Goal: Information Seeking & Learning: Learn about a topic

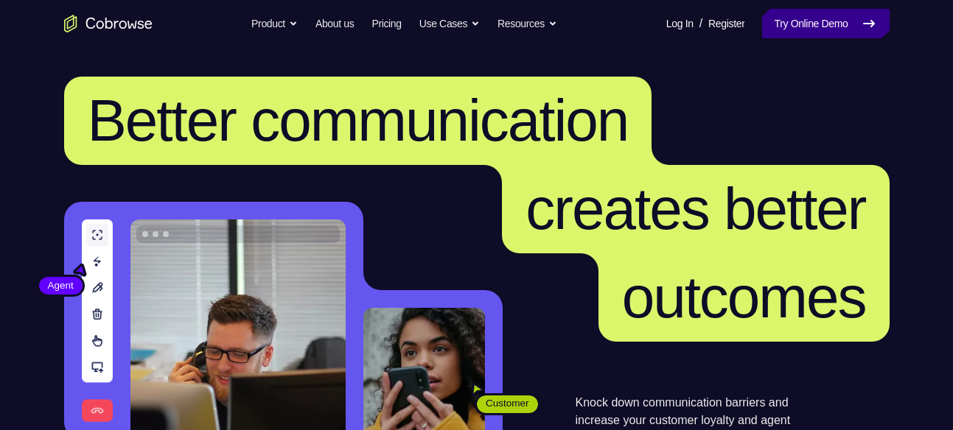
drag, startPoint x: 0, startPoint y: 0, endPoint x: 786, endPoint y: 33, distance: 786.9
click at [786, 33] on link "Try Online Demo" at bounding box center [825, 23] width 127 height 29
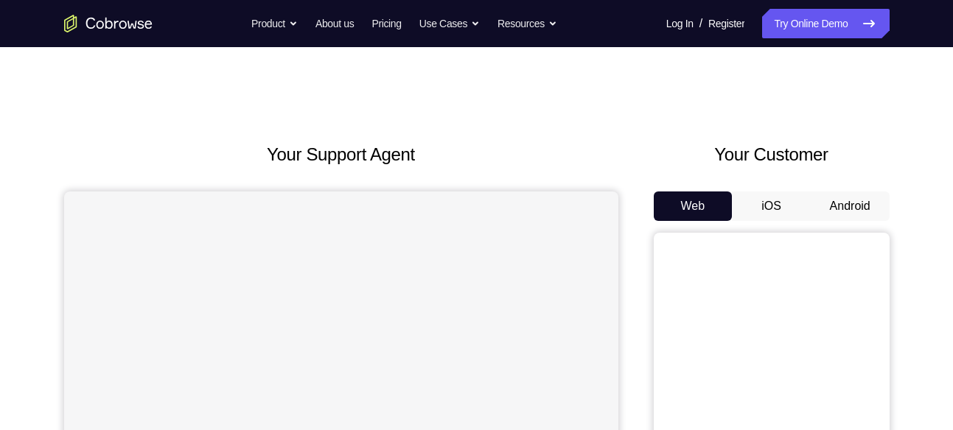
click at [827, 200] on button "Android" at bounding box center [850, 206] width 79 height 29
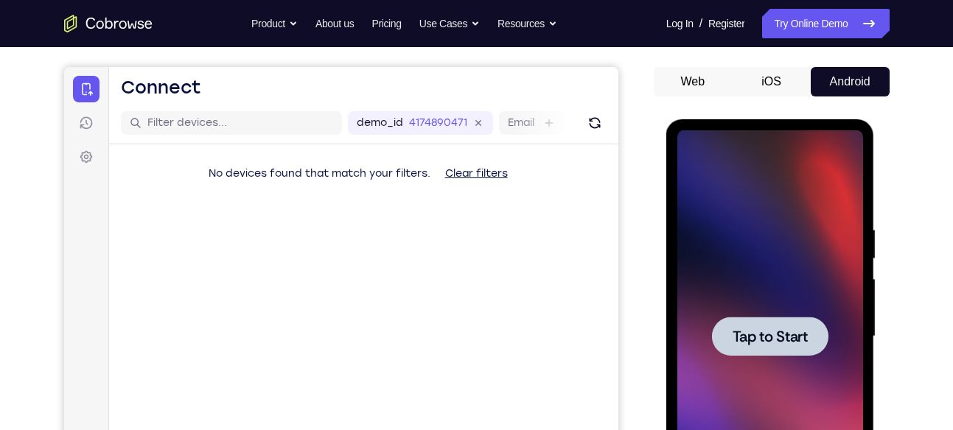
click at [772, 213] on div at bounding box center [770, 336] width 186 height 413
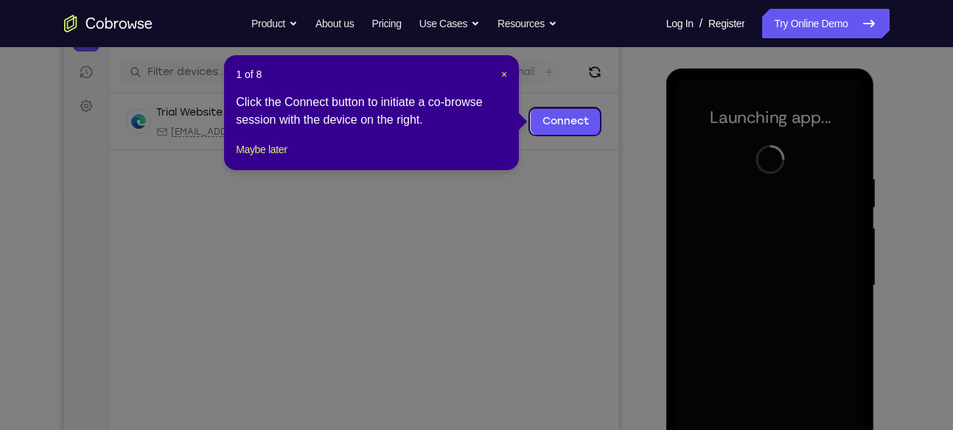
scroll to position [175, 0]
click at [504, 71] on span "×" at bounding box center [504, 75] width 6 height 12
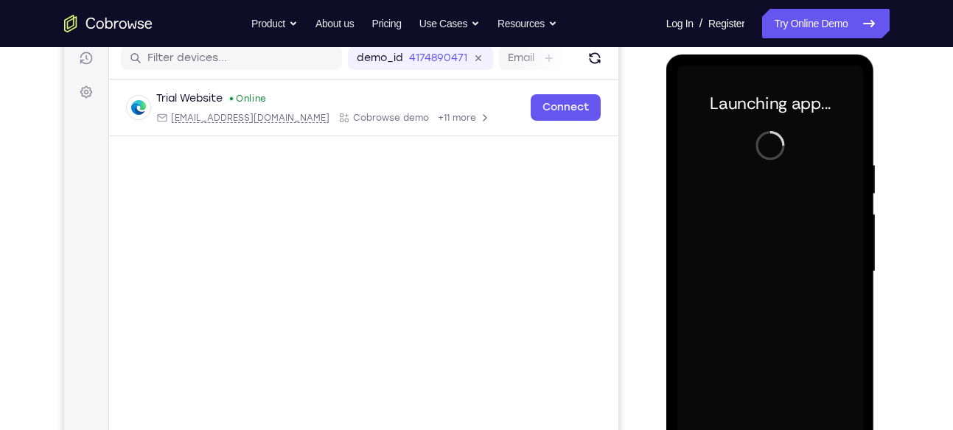
scroll to position [190, 0]
click at [774, 244] on div at bounding box center [770, 271] width 186 height 413
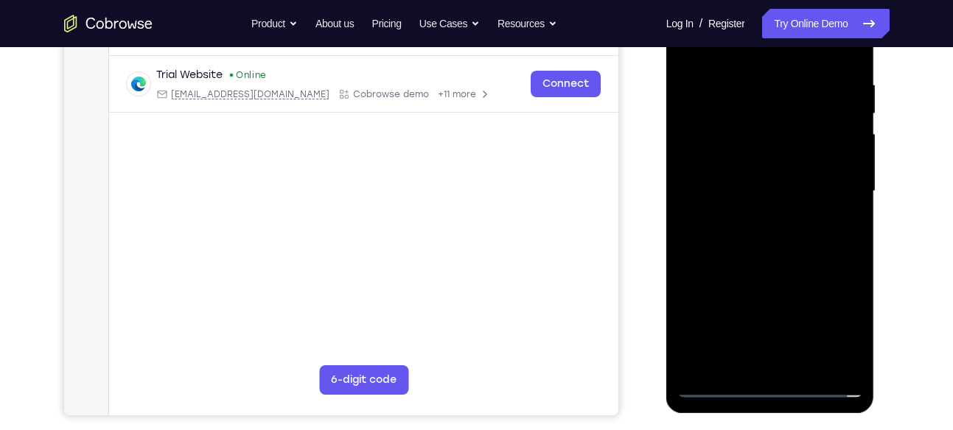
scroll to position [271, 0]
click at [762, 385] on div at bounding box center [770, 190] width 186 height 413
click at [844, 313] on div at bounding box center [770, 190] width 186 height 413
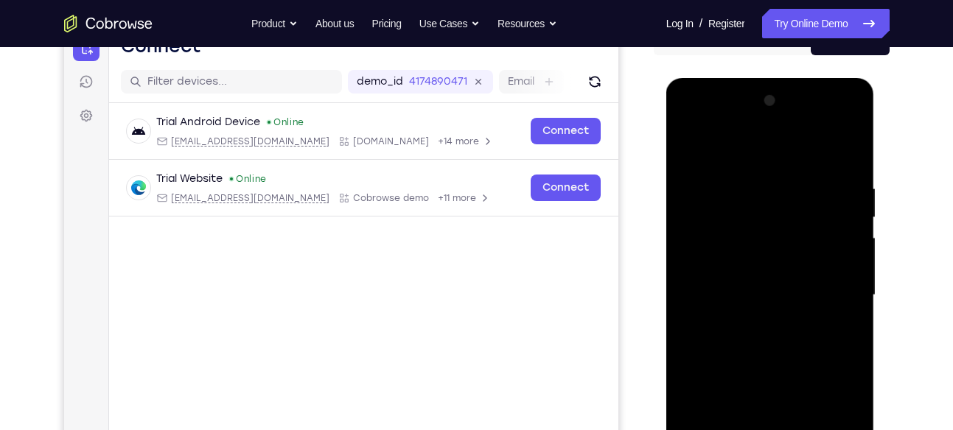
scroll to position [163, 0]
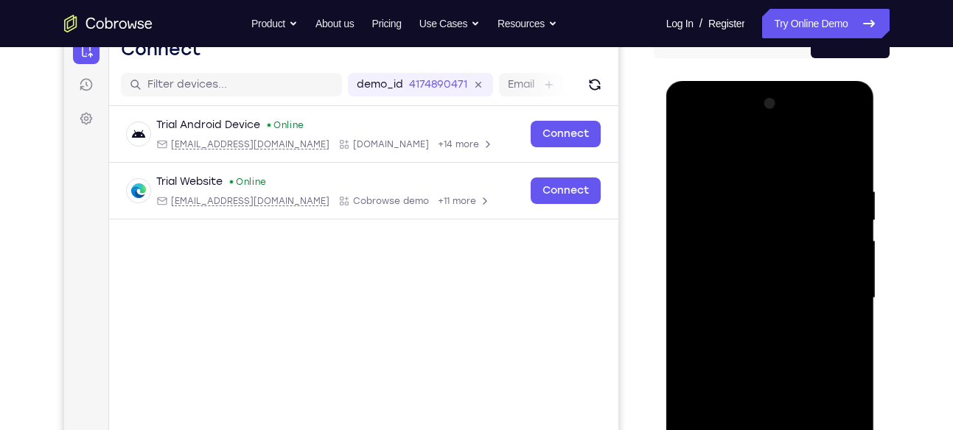
click at [690, 120] on div at bounding box center [770, 298] width 186 height 413
click at [830, 287] on div at bounding box center [770, 298] width 186 height 413
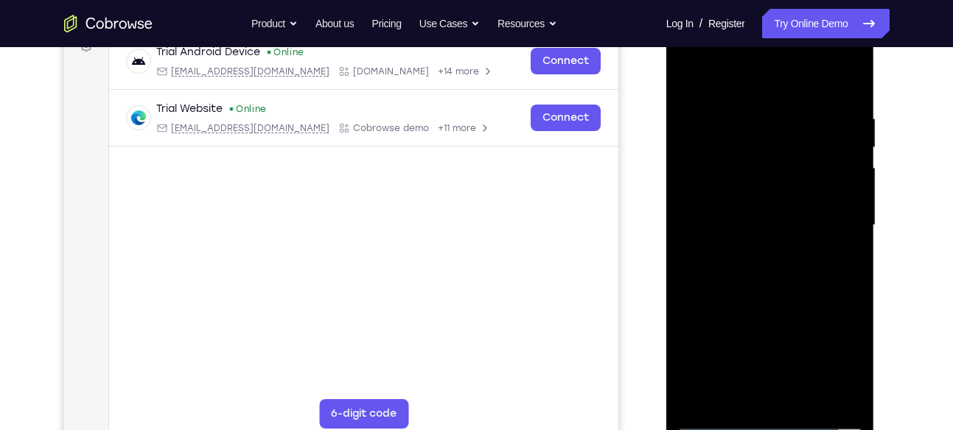
scroll to position [237, 0]
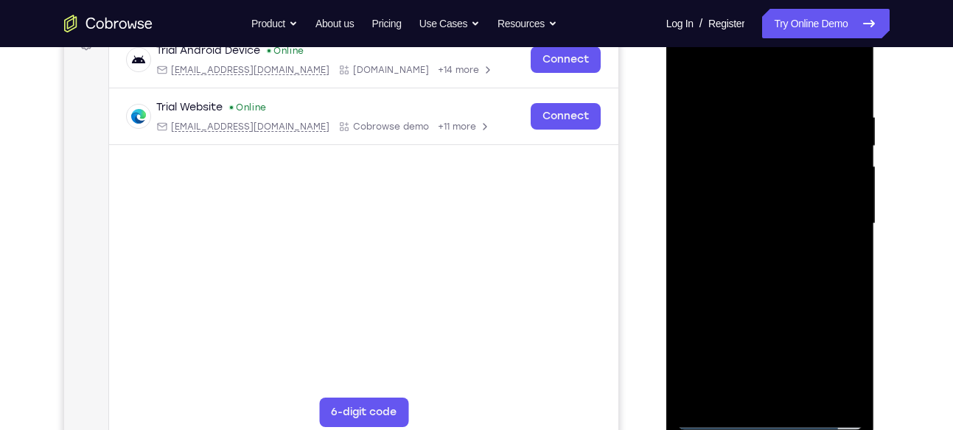
click at [754, 250] on div at bounding box center [770, 224] width 186 height 413
click at [762, 200] on div at bounding box center [770, 224] width 186 height 413
click at [751, 200] on div at bounding box center [770, 224] width 186 height 413
click at [724, 221] on div at bounding box center [770, 224] width 186 height 413
click at [712, 273] on div at bounding box center [770, 224] width 186 height 413
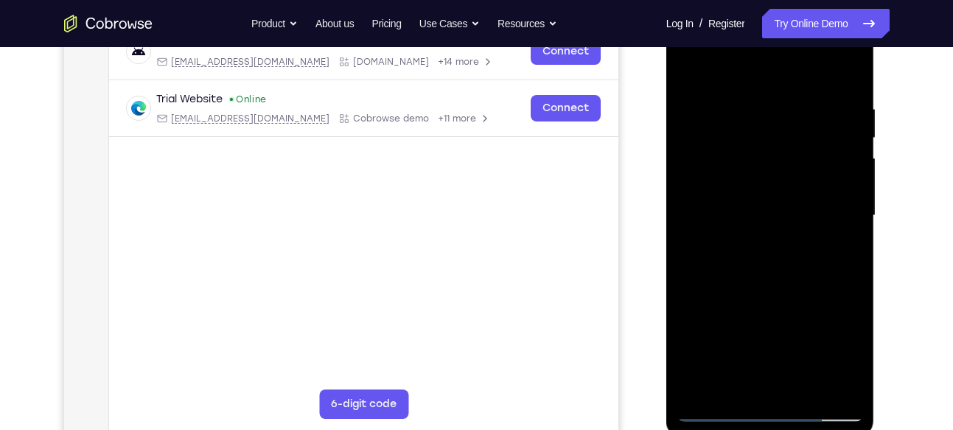
scroll to position [262, 0]
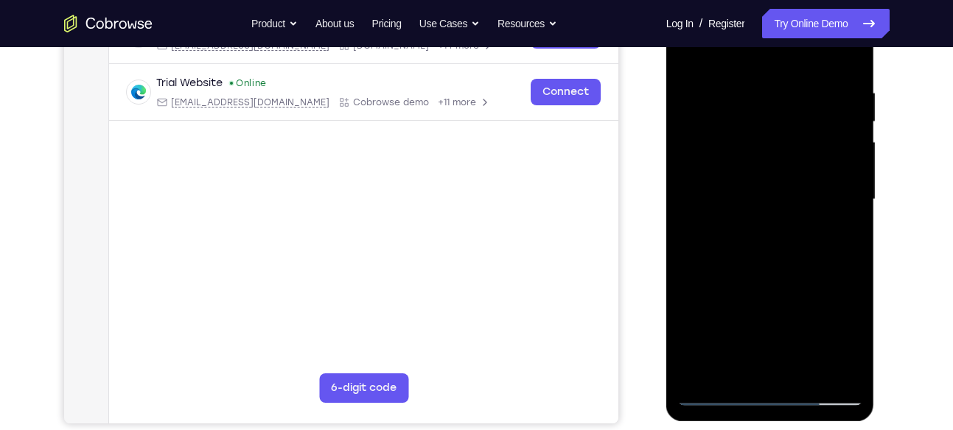
click at [849, 69] on div at bounding box center [770, 199] width 186 height 413
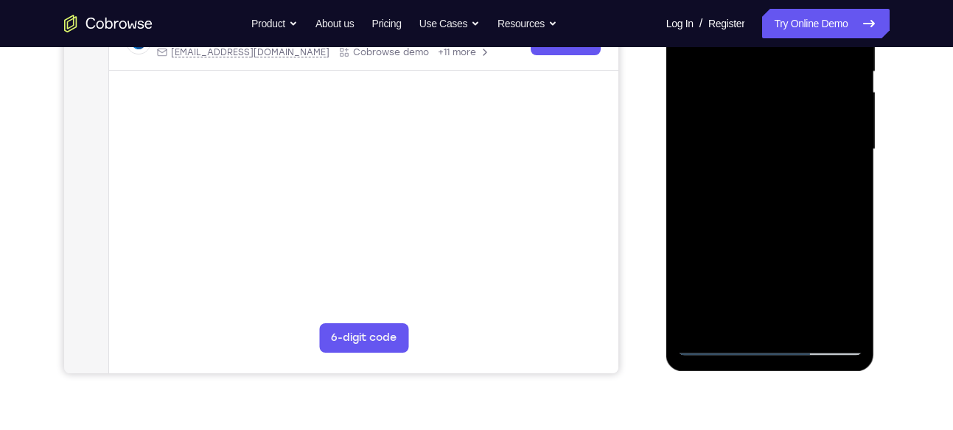
scroll to position [313, 0]
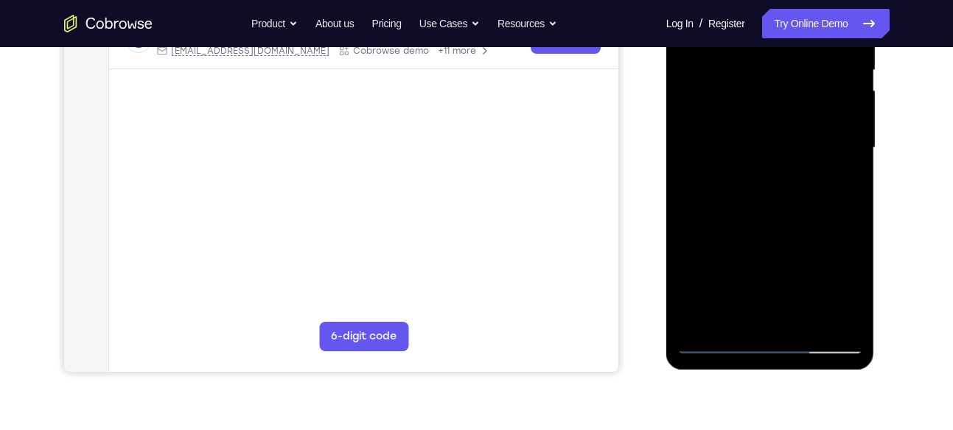
click at [853, 323] on div at bounding box center [770, 148] width 186 height 413
click at [806, 315] on div at bounding box center [770, 148] width 186 height 413
click at [762, 227] on div at bounding box center [770, 148] width 186 height 413
click at [738, 122] on div at bounding box center [770, 148] width 186 height 413
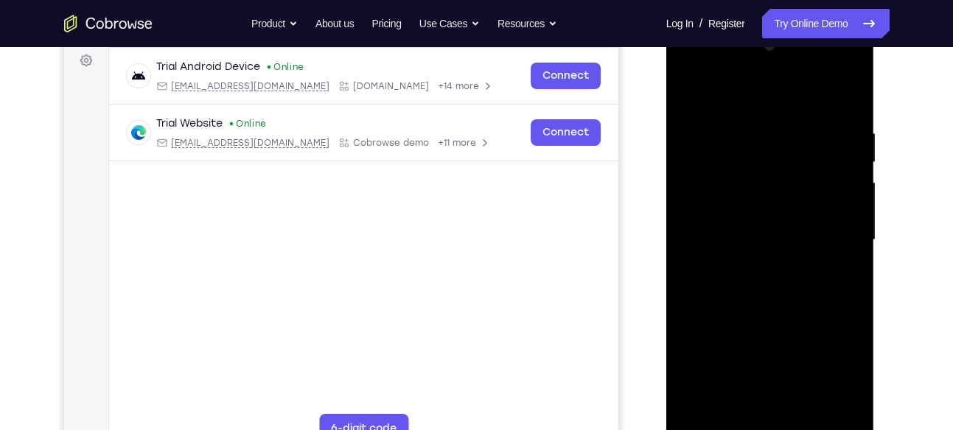
scroll to position [230, 0]
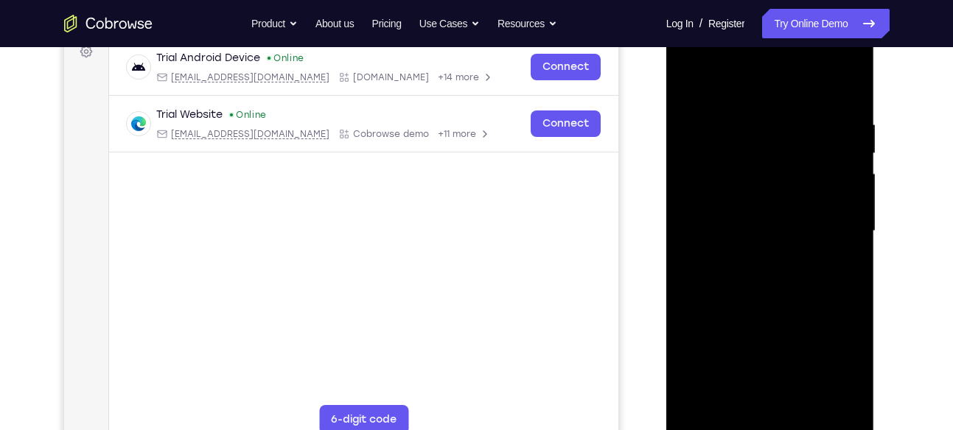
click at [690, 85] on div at bounding box center [770, 231] width 186 height 413
drag, startPoint x: 786, startPoint y: 259, endPoint x: 785, endPoint y: 233, distance: 25.8
click at [785, 233] on div at bounding box center [770, 231] width 186 height 413
click at [853, 80] on div at bounding box center [770, 231] width 186 height 413
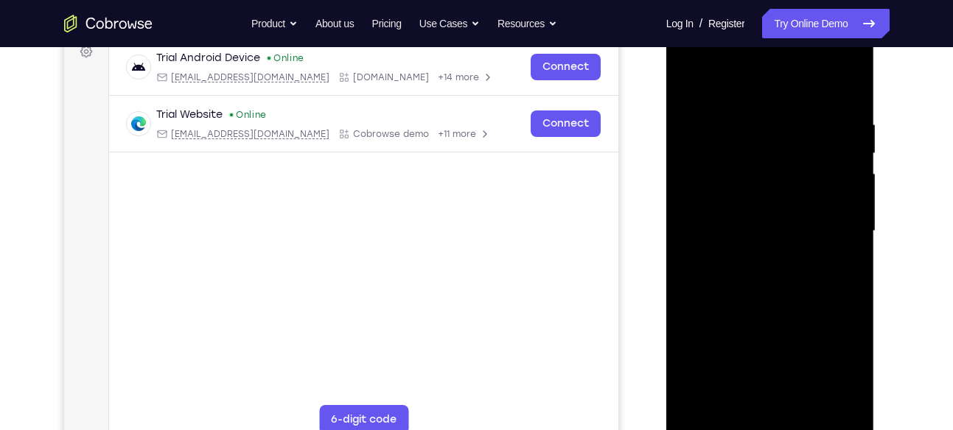
click at [694, 83] on div at bounding box center [770, 231] width 186 height 413
drag, startPoint x: 770, startPoint y: 245, endPoint x: 755, endPoint y: 88, distance: 157.6
click at [755, 88] on div at bounding box center [770, 231] width 186 height 413
drag, startPoint x: 785, startPoint y: 279, endPoint x: 789, endPoint y: 140, distance: 138.6
click at [789, 140] on div at bounding box center [770, 231] width 186 height 413
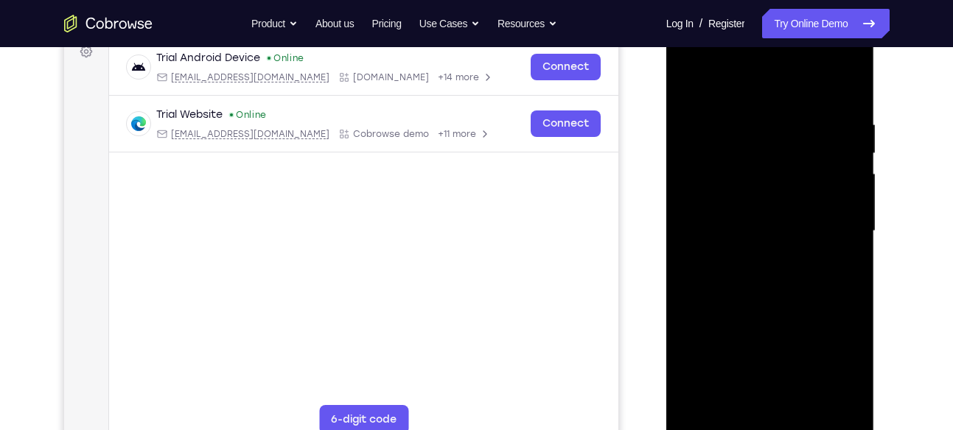
drag, startPoint x: 782, startPoint y: 276, endPoint x: 789, endPoint y: 131, distance: 145.3
click at [789, 131] on div at bounding box center [770, 231] width 186 height 413
drag, startPoint x: 777, startPoint y: 260, endPoint x: 791, endPoint y: 129, distance: 131.8
click at [791, 129] on div at bounding box center [770, 231] width 186 height 413
drag, startPoint x: 782, startPoint y: 240, endPoint x: 779, endPoint y: 184, distance: 56.1
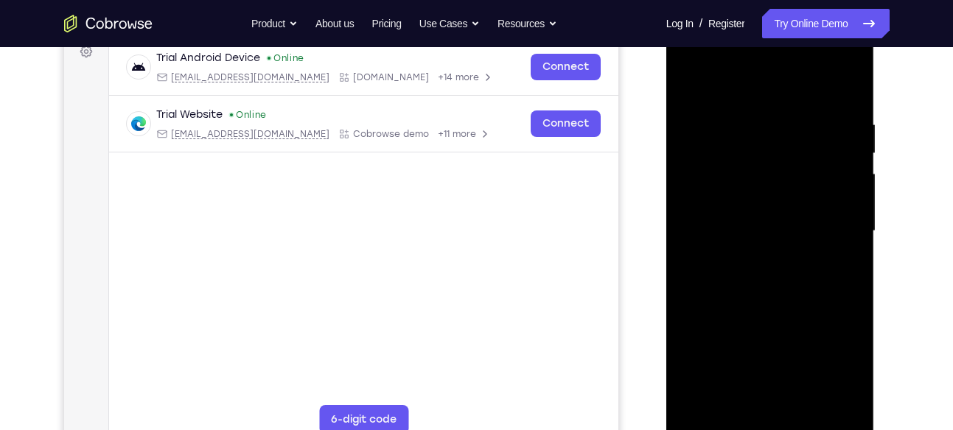
click at [779, 184] on div at bounding box center [770, 231] width 186 height 413
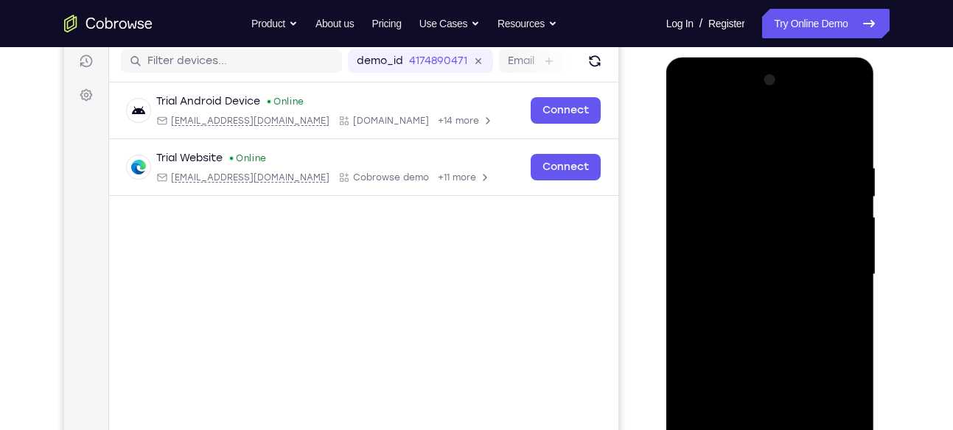
scroll to position [185, 0]
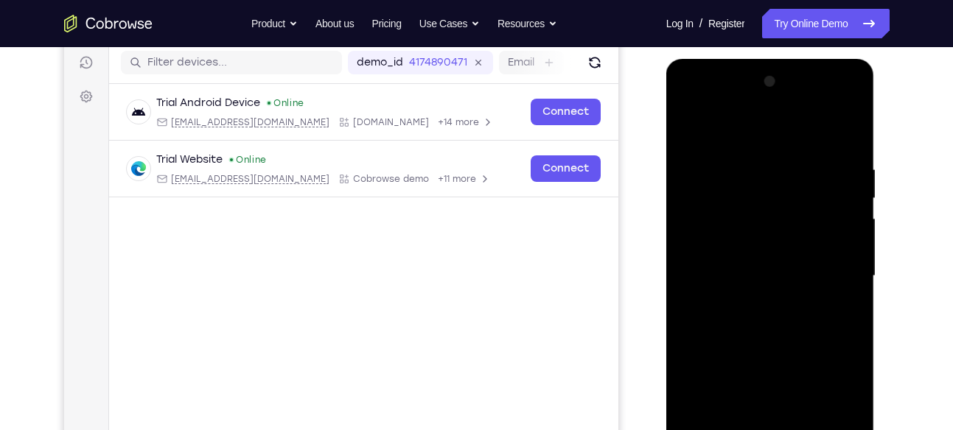
drag, startPoint x: 807, startPoint y: 260, endPoint x: 808, endPoint y: 270, distance: 9.6
click at [808, 270] on div at bounding box center [770, 276] width 186 height 413
drag, startPoint x: 781, startPoint y: 261, endPoint x: 770, endPoint y: 146, distance: 115.5
click at [770, 146] on div at bounding box center [770, 276] width 186 height 413
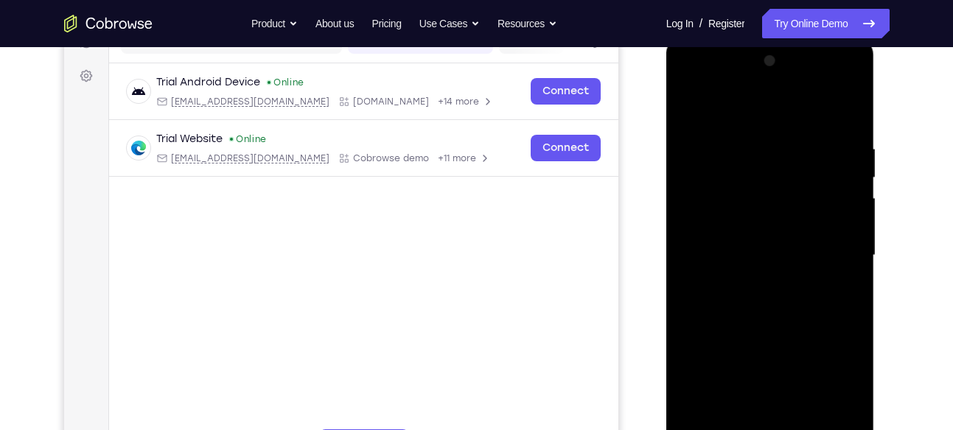
scroll to position [208, 0]
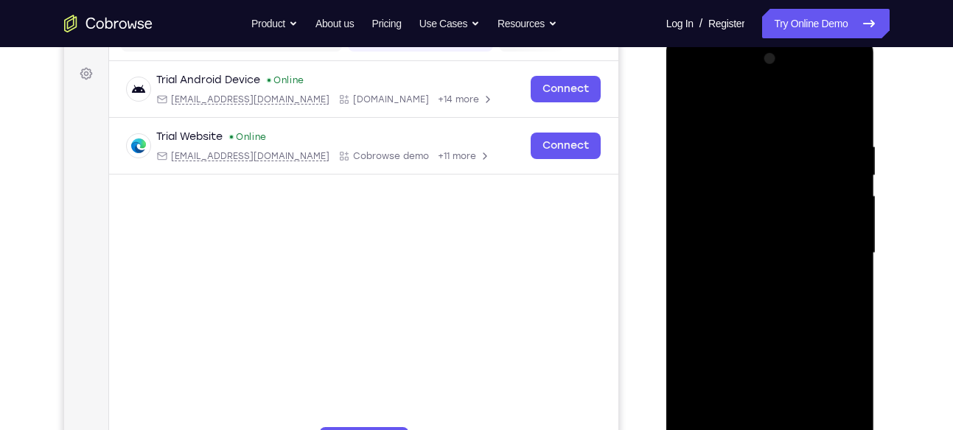
click at [690, 265] on div at bounding box center [770, 253] width 186 height 413
drag, startPoint x: 760, startPoint y: 234, endPoint x: 756, endPoint y: 184, distance: 49.6
click at [756, 184] on div at bounding box center [770, 253] width 186 height 413
drag, startPoint x: 765, startPoint y: 263, endPoint x: 763, endPoint y: 245, distance: 17.7
click at [763, 245] on div at bounding box center [770, 253] width 186 height 413
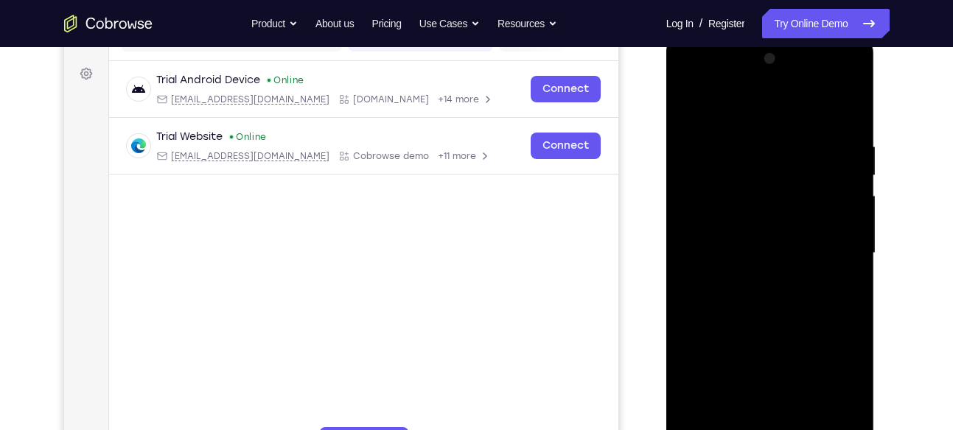
drag, startPoint x: 757, startPoint y: 251, endPoint x: 761, endPoint y: 187, distance: 63.5
click at [761, 187] on div at bounding box center [770, 253] width 186 height 413
drag, startPoint x: 775, startPoint y: 242, endPoint x: 776, endPoint y: 183, distance: 59.0
click at [776, 183] on div at bounding box center [770, 253] width 186 height 413
drag, startPoint x: 769, startPoint y: 222, endPoint x: 775, endPoint y: 143, distance: 79.1
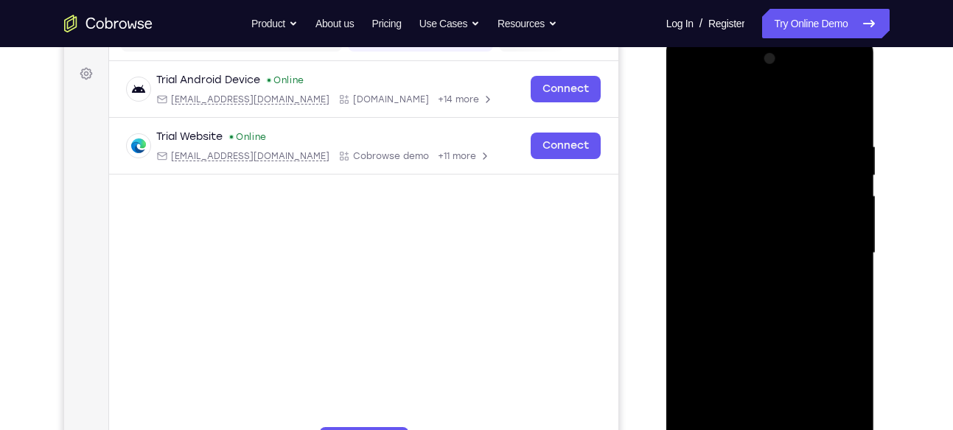
click at [775, 143] on div at bounding box center [770, 253] width 186 height 413
drag, startPoint x: 761, startPoint y: 282, endPoint x: 763, endPoint y: 252, distance: 30.2
click at [763, 252] on div at bounding box center [770, 253] width 186 height 413
drag, startPoint x: 763, startPoint y: 239, endPoint x: 774, endPoint y: 139, distance: 100.8
click at [774, 139] on div at bounding box center [770, 253] width 186 height 413
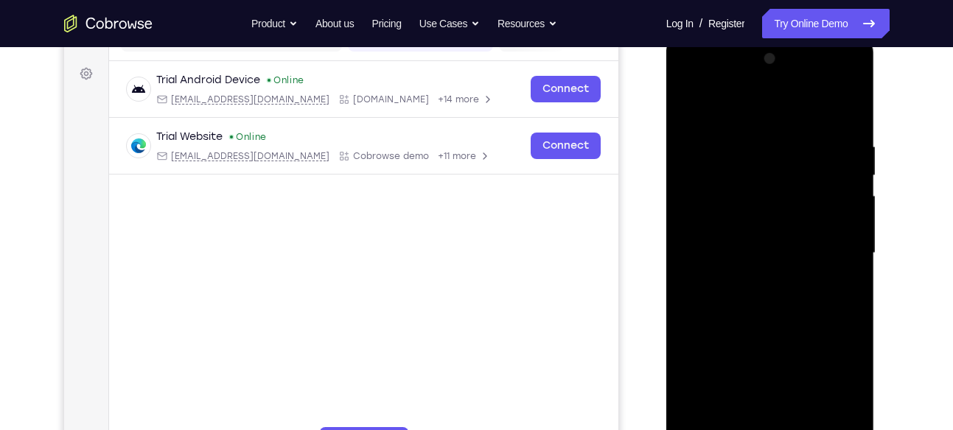
drag, startPoint x: 765, startPoint y: 232, endPoint x: 782, endPoint y: 108, distance: 125.7
click at [782, 108] on div at bounding box center [770, 253] width 186 height 413
drag, startPoint x: 770, startPoint y: 262, endPoint x: 780, endPoint y: 158, distance: 105.1
click at [780, 158] on div at bounding box center [770, 253] width 186 height 413
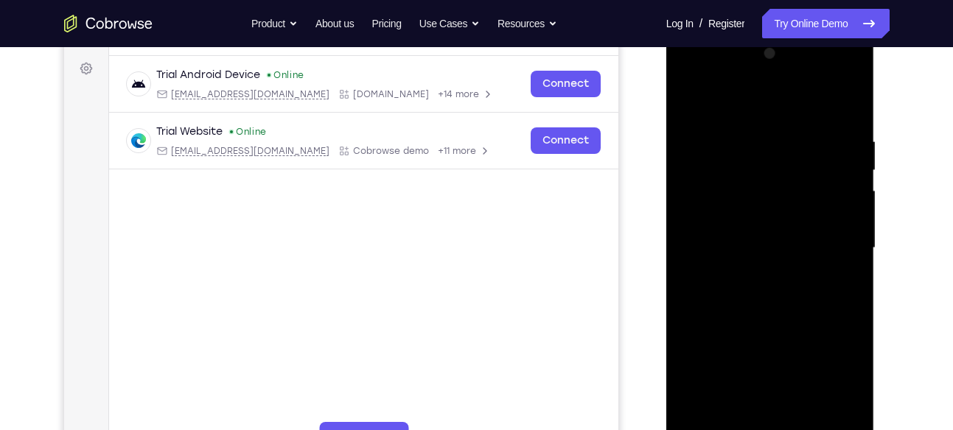
scroll to position [214, 0]
drag, startPoint x: 794, startPoint y: 265, endPoint x: 791, endPoint y: 246, distance: 19.4
click at [791, 246] on div at bounding box center [770, 247] width 186 height 413
drag, startPoint x: 815, startPoint y: 284, endPoint x: 819, endPoint y: 156, distance: 128.3
click at [819, 156] on div at bounding box center [770, 247] width 186 height 413
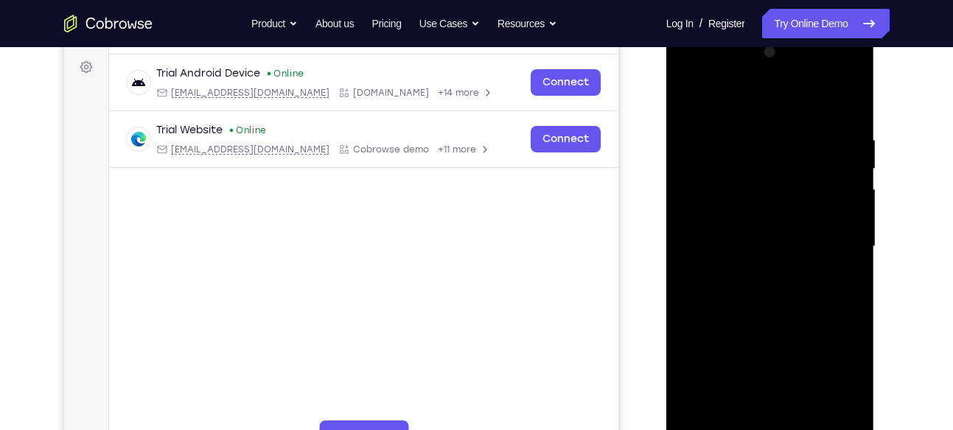
drag, startPoint x: 797, startPoint y: 219, endPoint x: 792, endPoint y: 140, distance: 79.0
click at [792, 140] on div at bounding box center [770, 247] width 186 height 413
drag, startPoint x: 788, startPoint y: 231, endPoint x: 793, endPoint y: 135, distance: 96.6
click at [793, 135] on div at bounding box center [770, 247] width 186 height 413
click at [850, 212] on div at bounding box center [770, 247] width 186 height 413
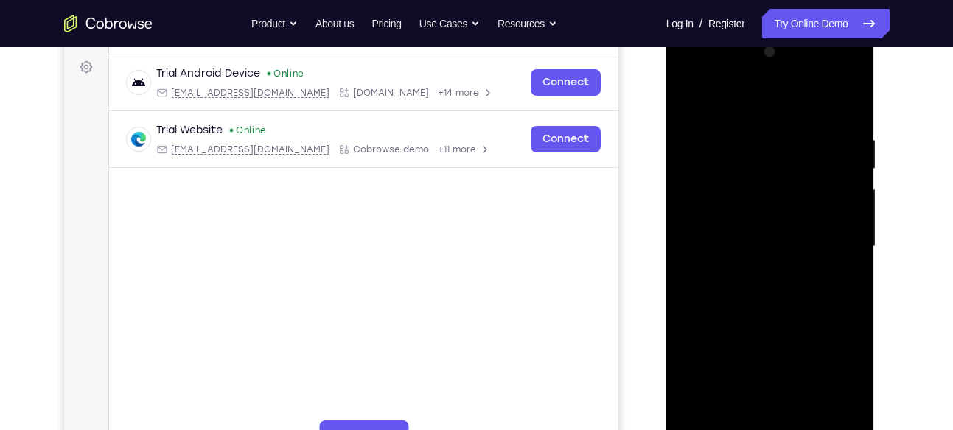
click at [850, 212] on div at bounding box center [770, 247] width 186 height 413
drag, startPoint x: 788, startPoint y: 253, endPoint x: 778, endPoint y: 114, distance: 138.9
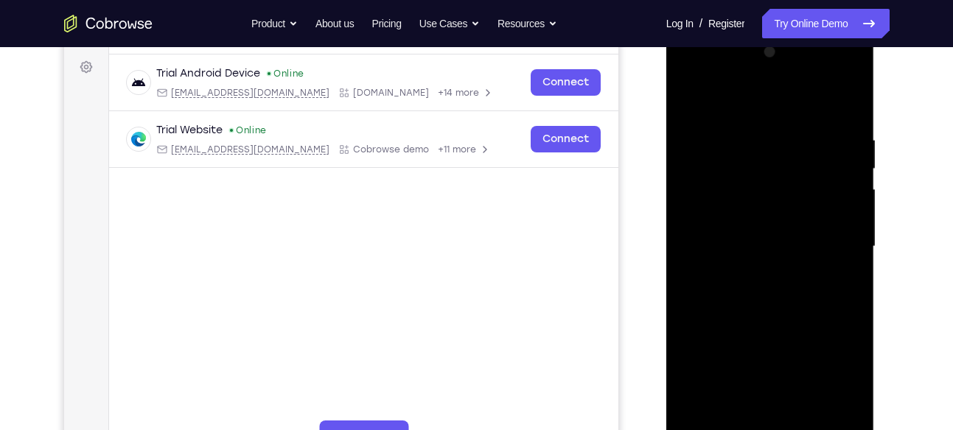
click at [778, 114] on div at bounding box center [770, 247] width 186 height 413
drag, startPoint x: 777, startPoint y: 267, endPoint x: 780, endPoint y: 122, distance: 145.2
click at [780, 122] on div at bounding box center [770, 247] width 186 height 413
drag, startPoint x: 794, startPoint y: 277, endPoint x: 802, endPoint y: 127, distance: 149.8
click at [802, 127] on div at bounding box center [770, 247] width 186 height 413
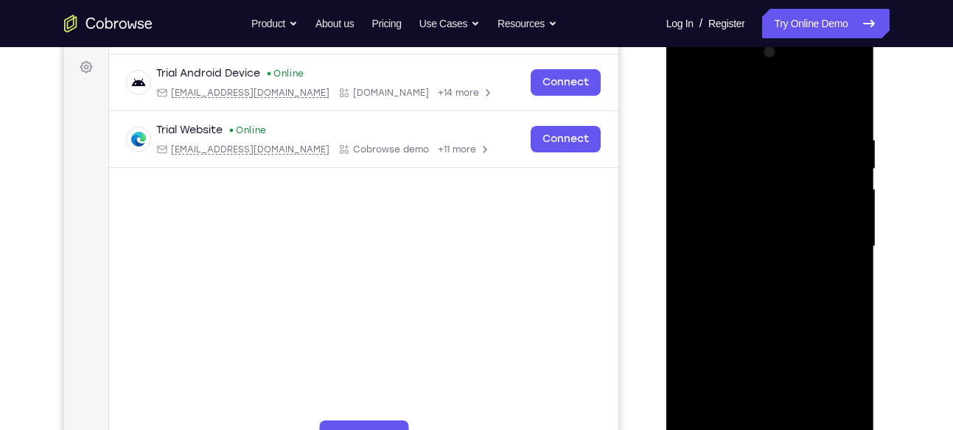
drag, startPoint x: 785, startPoint y: 281, endPoint x: 783, endPoint y: 164, distance: 117.2
click at [783, 164] on div at bounding box center [770, 247] width 186 height 413
drag, startPoint x: 809, startPoint y: 260, endPoint x: 809, endPoint y: 141, distance: 119.4
click at [809, 141] on div at bounding box center [770, 247] width 186 height 413
drag, startPoint x: 813, startPoint y: 164, endPoint x: 813, endPoint y: 203, distance: 39.1
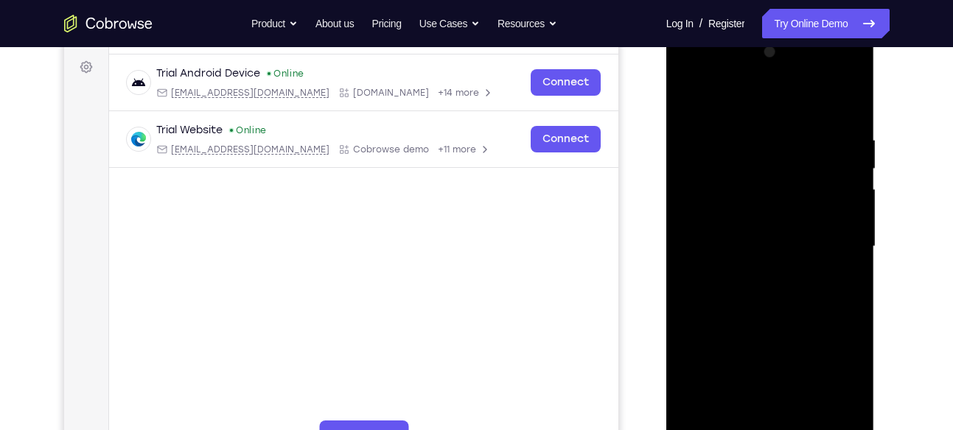
click at [813, 203] on div at bounding box center [770, 247] width 186 height 413
drag, startPoint x: 763, startPoint y: 238, endPoint x: 775, endPoint y: 150, distance: 88.5
click at [775, 150] on div at bounding box center [770, 247] width 186 height 413
drag, startPoint x: 789, startPoint y: 254, endPoint x: 788, endPoint y: 130, distance: 123.8
click at [788, 130] on div at bounding box center [770, 247] width 186 height 413
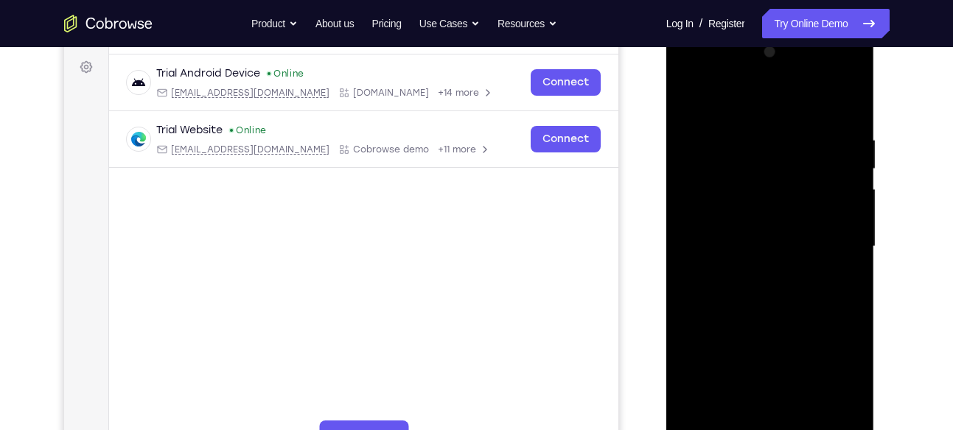
drag, startPoint x: 797, startPoint y: 270, endPoint x: 783, endPoint y: 88, distance: 182.5
click at [783, 88] on div at bounding box center [770, 247] width 186 height 413
drag, startPoint x: 771, startPoint y: 218, endPoint x: 774, endPoint y: 253, distance: 35.4
click at [774, 253] on div at bounding box center [770, 247] width 186 height 413
click at [853, 186] on div at bounding box center [770, 247] width 186 height 413
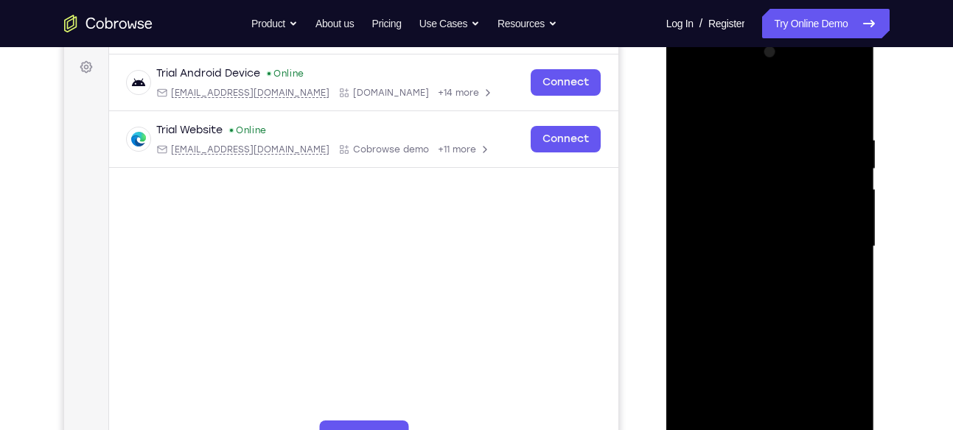
click at [853, 186] on div at bounding box center [770, 247] width 186 height 413
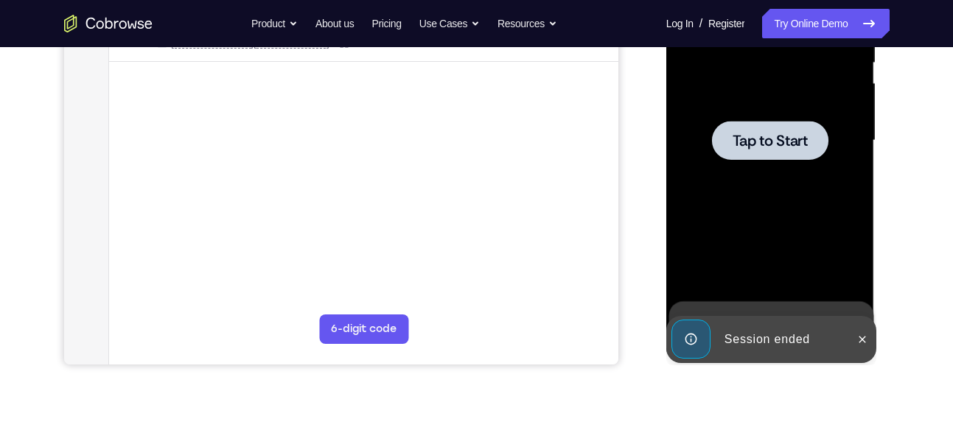
scroll to position [357, 0]
